Goal: Transaction & Acquisition: Purchase product/service

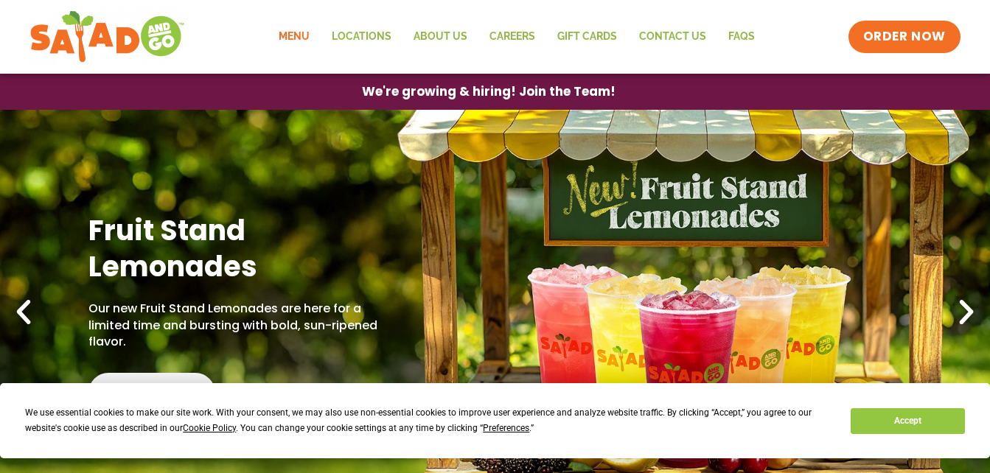
click at [302, 32] on link "Menu" at bounding box center [294, 37] width 53 height 34
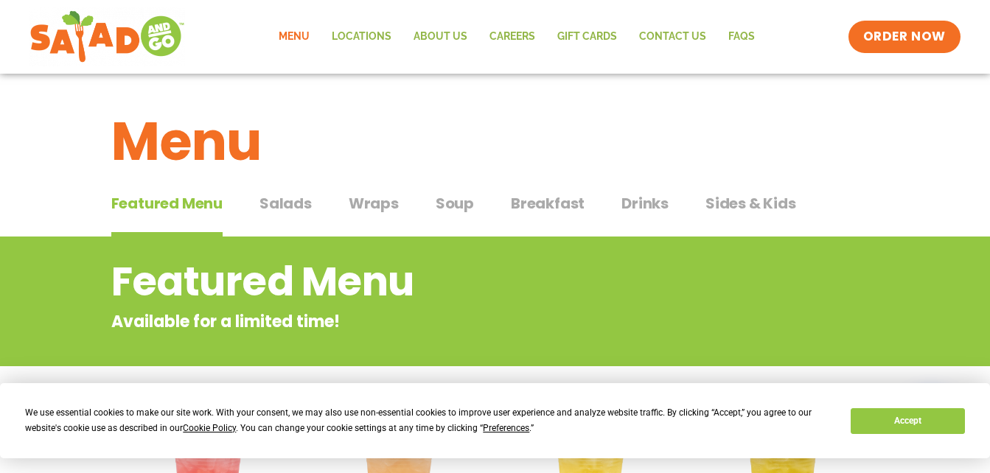
click at [375, 203] on span "Wraps" at bounding box center [374, 203] width 50 height 22
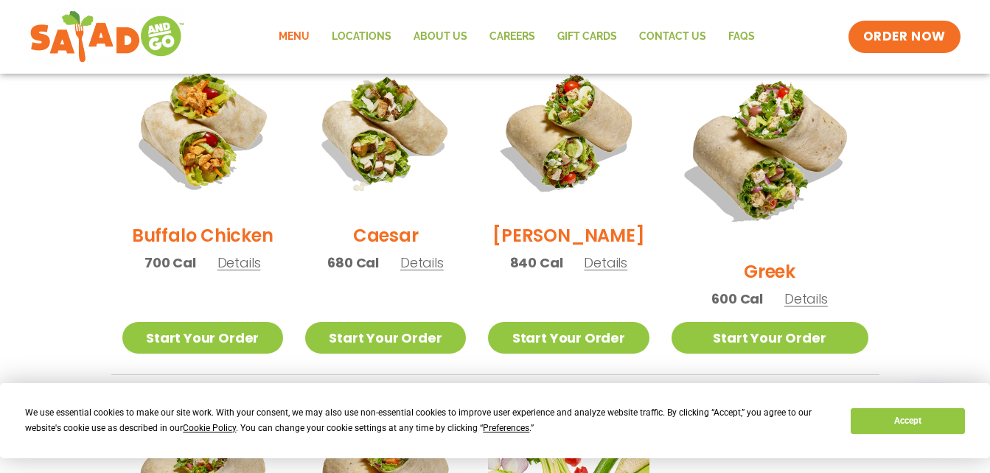
scroll to position [763, 0]
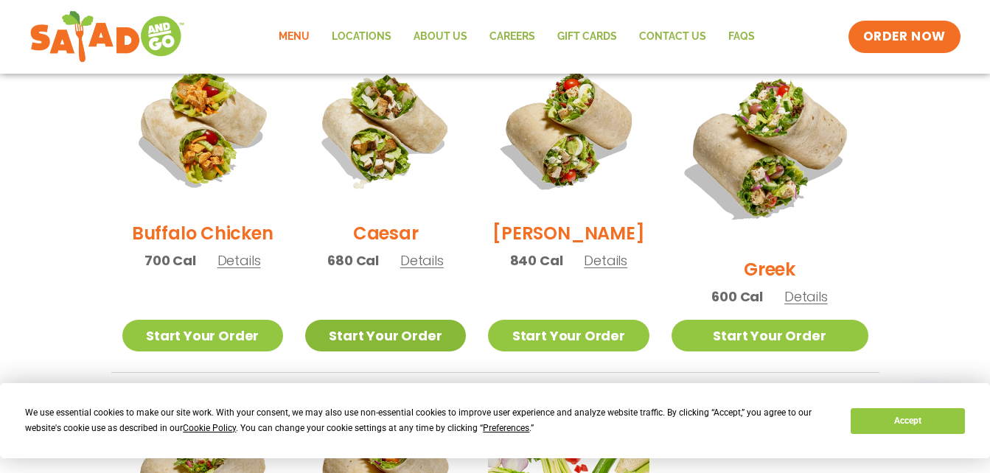
click at [392, 320] on link "Start Your Order" at bounding box center [385, 336] width 161 height 32
